Goal: Task Accomplishment & Management: Use online tool/utility

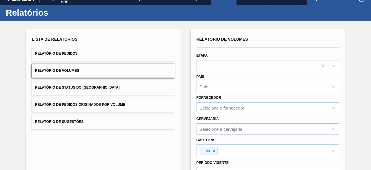
scroll to position [7, 0]
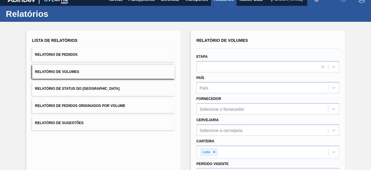
click at [158, 58] on button "Relatório de Pedidos" at bounding box center [103, 55] width 143 height 14
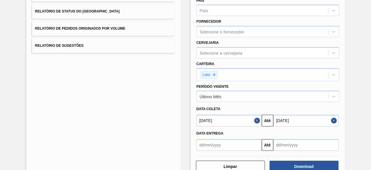
scroll to position [99, 0]
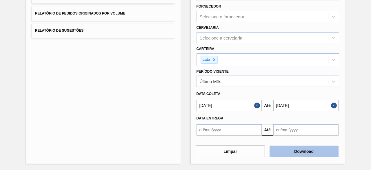
click at [275, 153] on button "Download" at bounding box center [304, 151] width 69 height 12
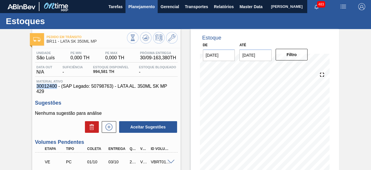
click at [136, 8] on span "Planejamento" at bounding box center [141, 6] width 26 height 7
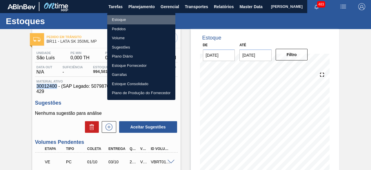
click at [126, 21] on li "Estoque" at bounding box center [141, 19] width 68 height 9
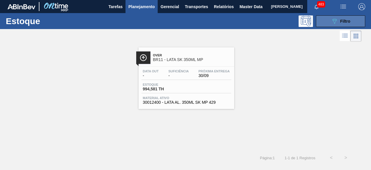
click at [319, 19] on button "089F7B8B-B2A5-4AFE-B5C0-19BA573D28AC Filtro" at bounding box center [340, 21] width 49 height 12
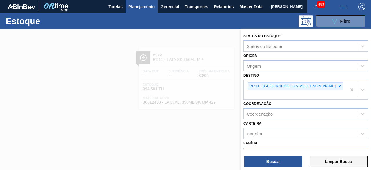
click at [334, 161] on button "Limpar Busca" at bounding box center [339, 161] width 58 height 12
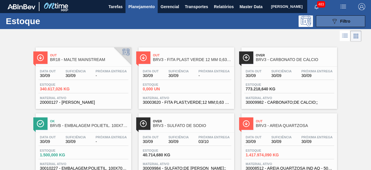
click at [327, 18] on button "089F7B8B-B2A5-4AFE-B5C0-19BA573D28AC Filtro" at bounding box center [340, 21] width 49 height 12
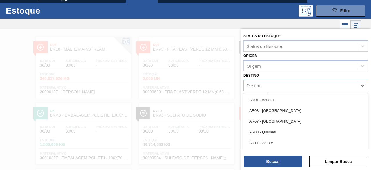
scroll to position [12, 0]
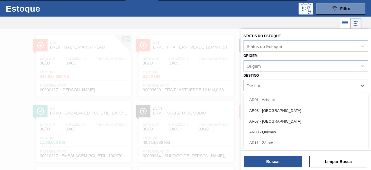
click at [251, 83] on div "Destino" at bounding box center [254, 85] width 15 height 5
type input "br18"
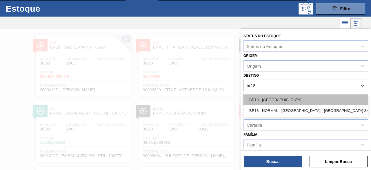
click at [272, 98] on div "BR18 - Pernambuco" at bounding box center [306, 99] width 125 height 11
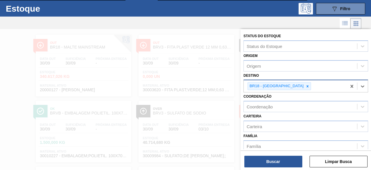
scroll to position [21, 0]
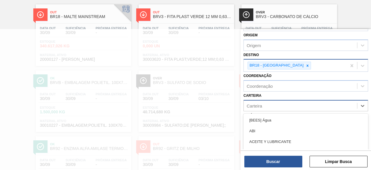
click at [272, 106] on div "Carteira" at bounding box center [300, 105] width 113 height 8
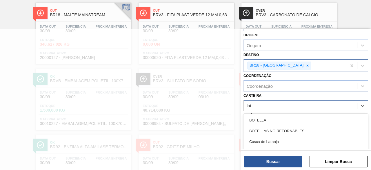
type input "lata"
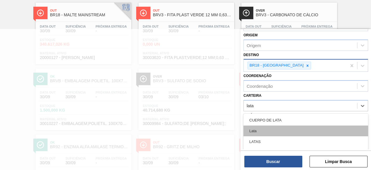
click at [274, 128] on div "Lata" at bounding box center [306, 130] width 125 height 11
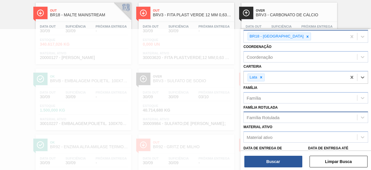
scroll to position [88, 0]
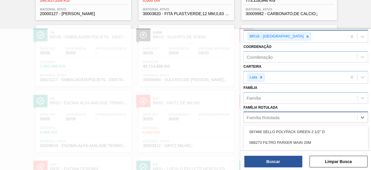
click at [279, 116] on div "Família Rotulada" at bounding box center [263, 117] width 33 height 5
type Rotulada "lata bud 350"
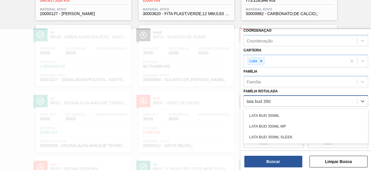
scroll to position [66, 0]
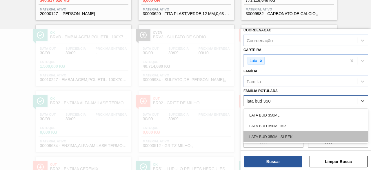
click at [288, 135] on div "LATA BUD 350ML SLEEK" at bounding box center [306, 136] width 125 height 11
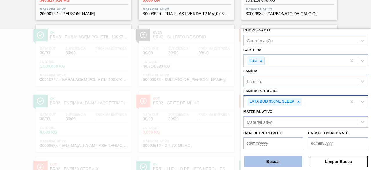
click at [284, 163] on button "Buscar" at bounding box center [274, 161] width 58 height 12
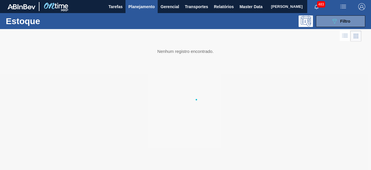
scroll to position [0, 0]
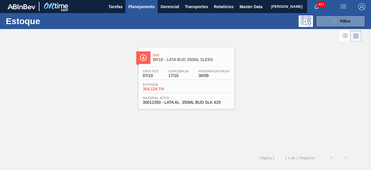
click at [192, 84] on div "Estoque 304,128 TH" at bounding box center [187, 88] width 90 height 10
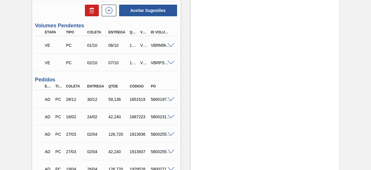
scroll to position [236, 0]
click at [170, 46] on span at bounding box center [171, 46] width 7 height 4
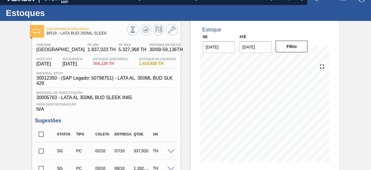
scroll to position [0, 0]
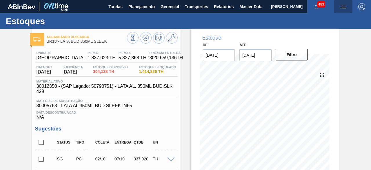
click at [343, 7] on img "button" at bounding box center [343, 6] width 7 height 7
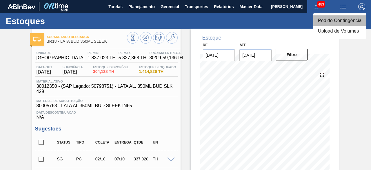
click at [329, 21] on li "Pedido Contingência" at bounding box center [340, 20] width 53 height 10
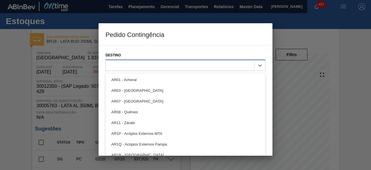
click at [218, 60] on div at bounding box center [186, 64] width 160 height 11
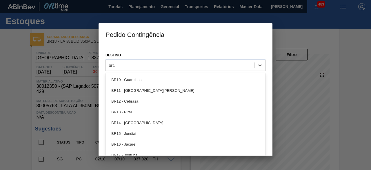
type input "br18"
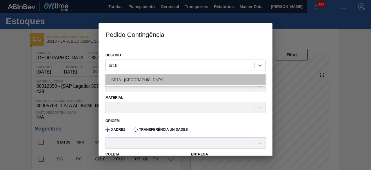
click at [173, 82] on div "BR18 - Pernambuco" at bounding box center [186, 79] width 160 height 11
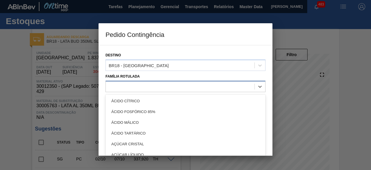
click at [180, 89] on div at bounding box center [180, 86] width 149 height 8
type Rotulada "lata bud 3"
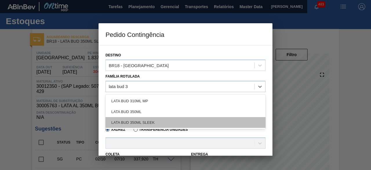
click at [161, 119] on div "LATA BUD 350ML SLEEK" at bounding box center [186, 122] width 160 height 11
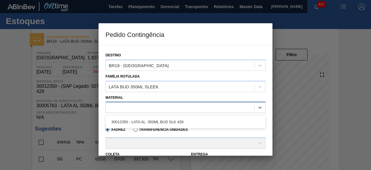
click at [162, 104] on div at bounding box center [180, 107] width 149 height 8
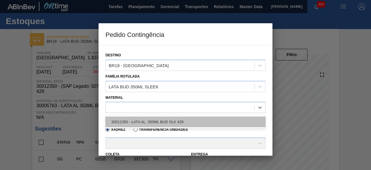
click at [167, 119] on div "30012350 - LATA AL. 350ML BUD SLK 429" at bounding box center [186, 121] width 160 height 11
type input "8,448"
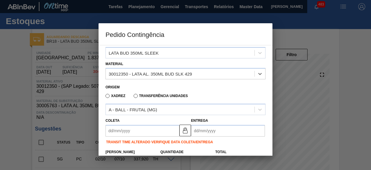
scroll to position [45, 0]
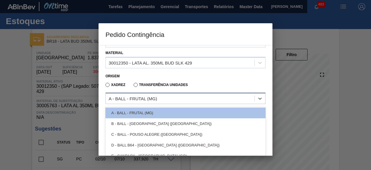
click at [164, 97] on div "A - BALL - FRUTAL (MG)" at bounding box center [180, 98] width 149 height 8
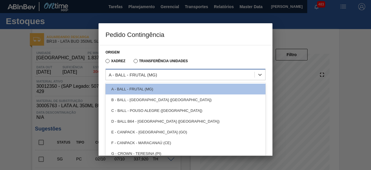
scroll to position [69, 0]
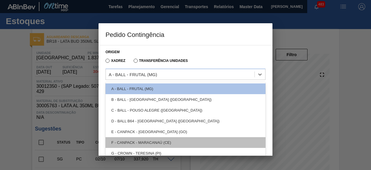
click at [168, 143] on div "F - CANPACK - MARACANAÚ (CE)" at bounding box center [186, 142] width 160 height 11
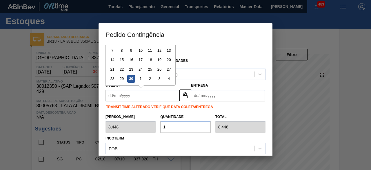
click at [153, 97] on input "Coleta" at bounding box center [143, 96] width 74 height 12
click at [141, 77] on div "1" at bounding box center [141, 79] width 8 height 8
type input "[DATE]"
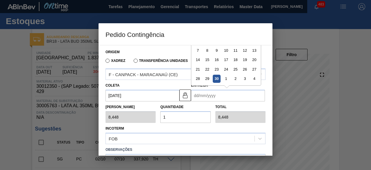
click at [200, 93] on input "Entrega" at bounding box center [228, 96] width 74 height 12
click at [245, 78] on div "3" at bounding box center [245, 79] width 8 height 8
type input "[DATE]"
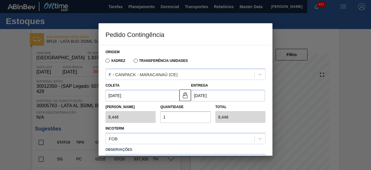
click at [179, 118] on input "1" at bounding box center [185, 117] width 50 height 12
type input "0,000"
type input "2"
type input "16,896"
type input "25"
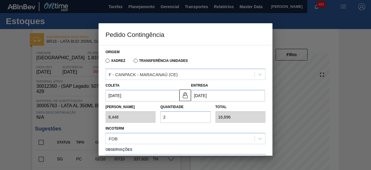
type input "211,200"
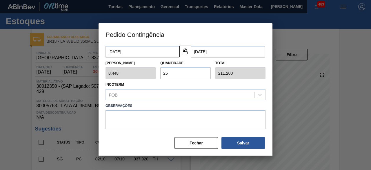
scroll to position [114, 0]
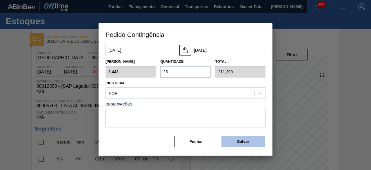
type input "25"
click at [230, 140] on button "Salvar" at bounding box center [244, 141] width 44 height 12
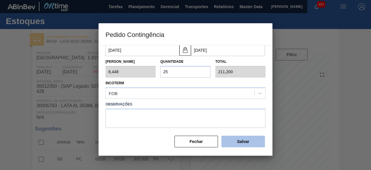
click at [230, 140] on button "Salvar" at bounding box center [244, 141] width 44 height 12
type input "1,000"
type input "1"
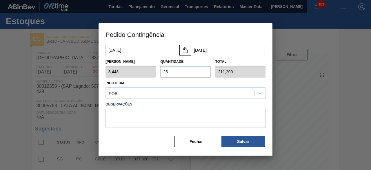
type input "1,000"
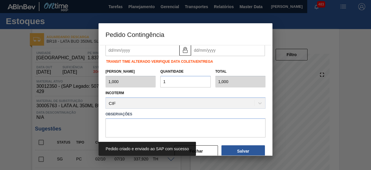
click at [22, 106] on div at bounding box center [185, 85] width 371 height 170
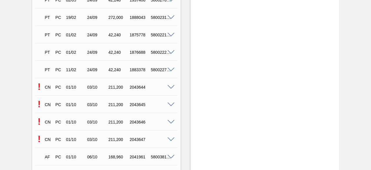
scroll to position [632, 0]
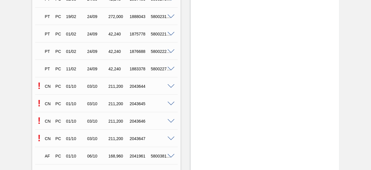
click at [170, 87] on span at bounding box center [171, 86] width 7 height 4
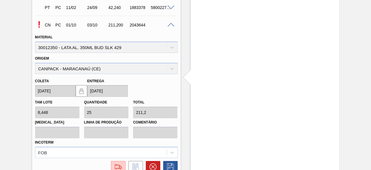
scroll to position [700, 0]
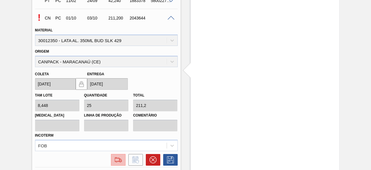
click at [119, 158] on img at bounding box center [118, 159] width 9 height 7
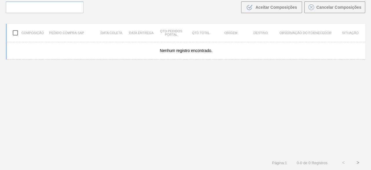
scroll to position [41, 0]
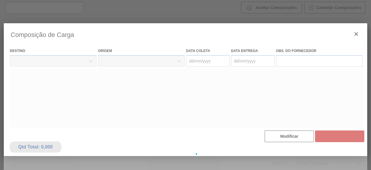
type coleta "01/10/2025"
type entrega "[DATE]"
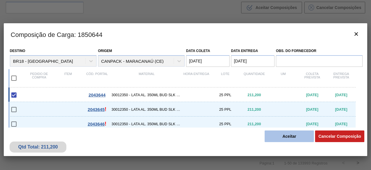
click at [303, 136] on button "Aceitar" at bounding box center [289, 136] width 49 height 12
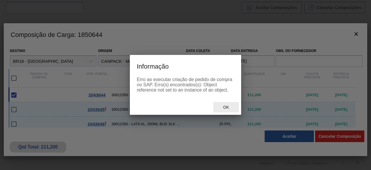
click at [227, 109] on span "Ok" at bounding box center [226, 107] width 15 height 5
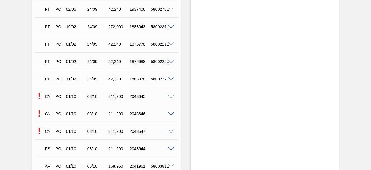
scroll to position [659, 0]
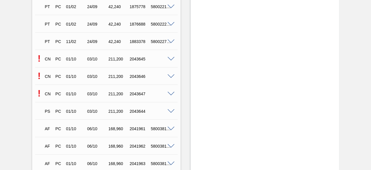
click at [171, 111] on span at bounding box center [171, 111] width 7 height 4
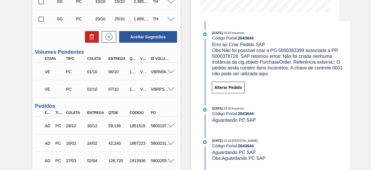
scroll to position [156, 0]
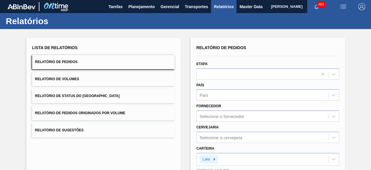
scroll to position [99, 0]
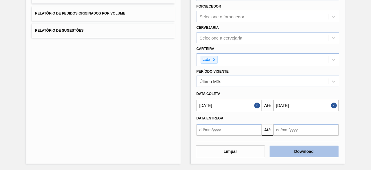
click at [277, 154] on button "Download" at bounding box center [304, 151] width 69 height 12
click at [300, 150] on button "Download" at bounding box center [304, 151] width 69 height 12
click at [285, 146] on button "Download" at bounding box center [304, 151] width 69 height 12
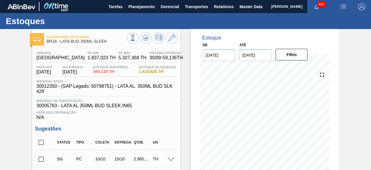
click at [54, 106] on span "30005763 - LATA AL 350ML BUD SLEEK IN65" at bounding box center [107, 105] width 140 height 5
click at [48, 86] on span "30012350 - (SAP Legado: 50798751) - LATA AL. 350ML BUD SLK 429" at bounding box center [108, 89] width 143 height 10
copy span "30012350"
